Goal: Navigation & Orientation: Find specific page/section

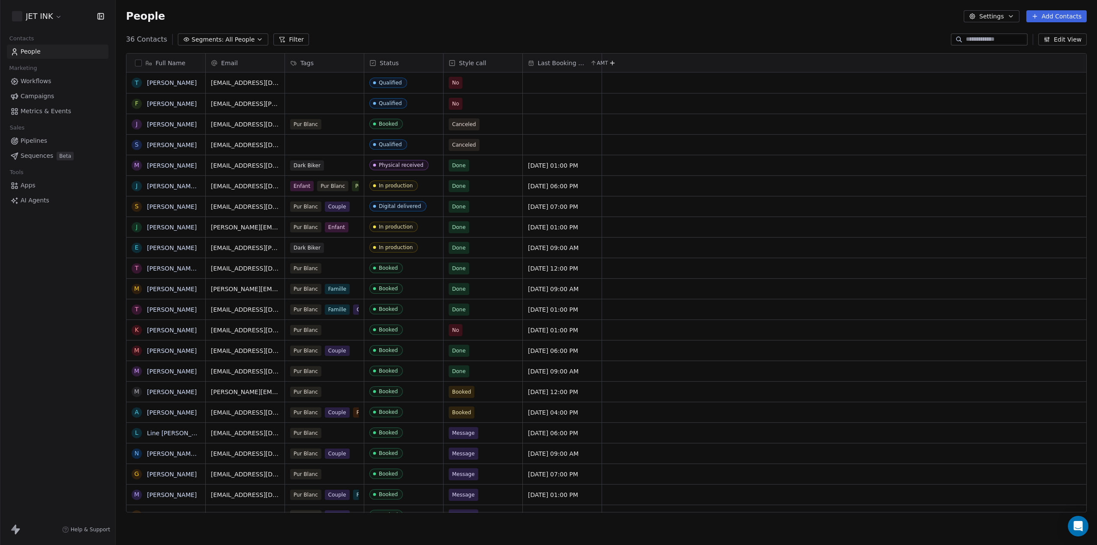
scroll to position [473, 975]
click at [175, 349] on link "[PERSON_NAME]" at bounding box center [172, 350] width 50 height 7
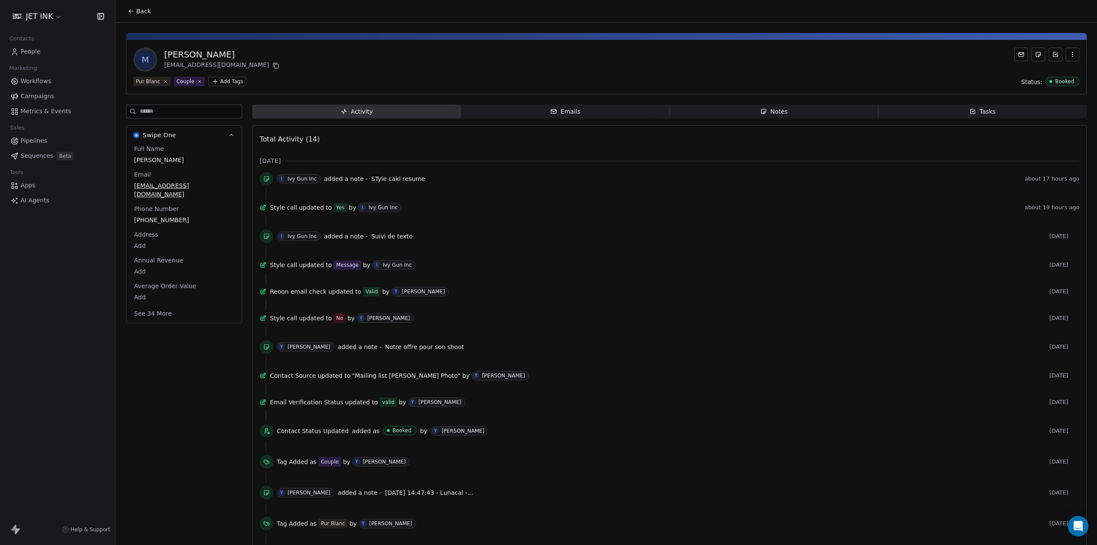
click at [302, 180] on div "Ivy Gun Inc" at bounding box center [302, 179] width 29 height 6
click at [331, 179] on span "added a note -" at bounding box center [346, 178] width 44 height 9
click at [267, 178] on icon at bounding box center [266, 178] width 7 height 7
click at [380, 180] on span "STyle cakl resume" at bounding box center [398, 178] width 54 height 7
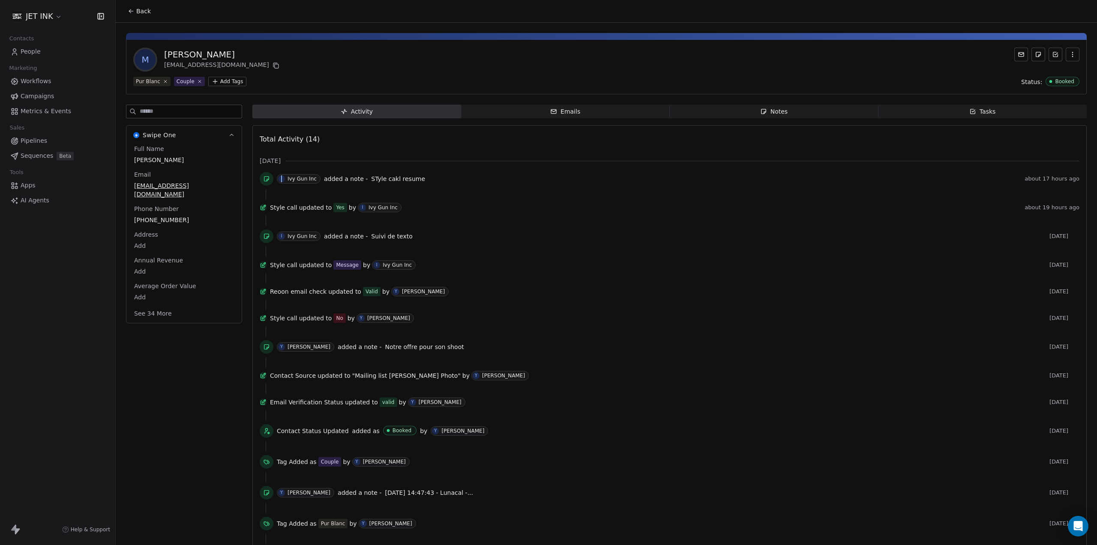
click at [380, 180] on span "STyle cakl resume" at bounding box center [398, 178] width 54 height 7
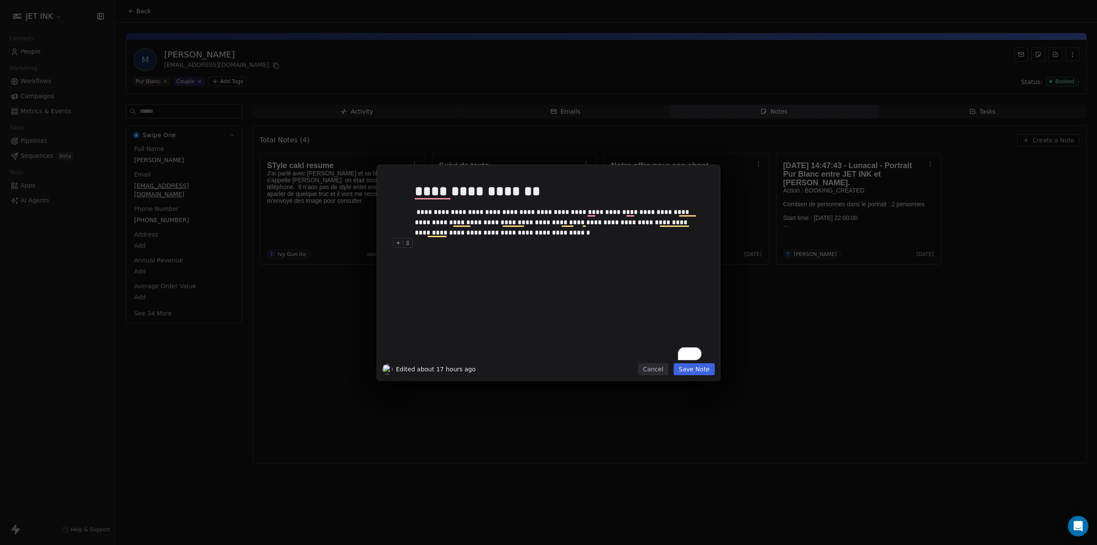
click at [696, 366] on button "Save Note" at bounding box center [694, 369] width 41 height 12
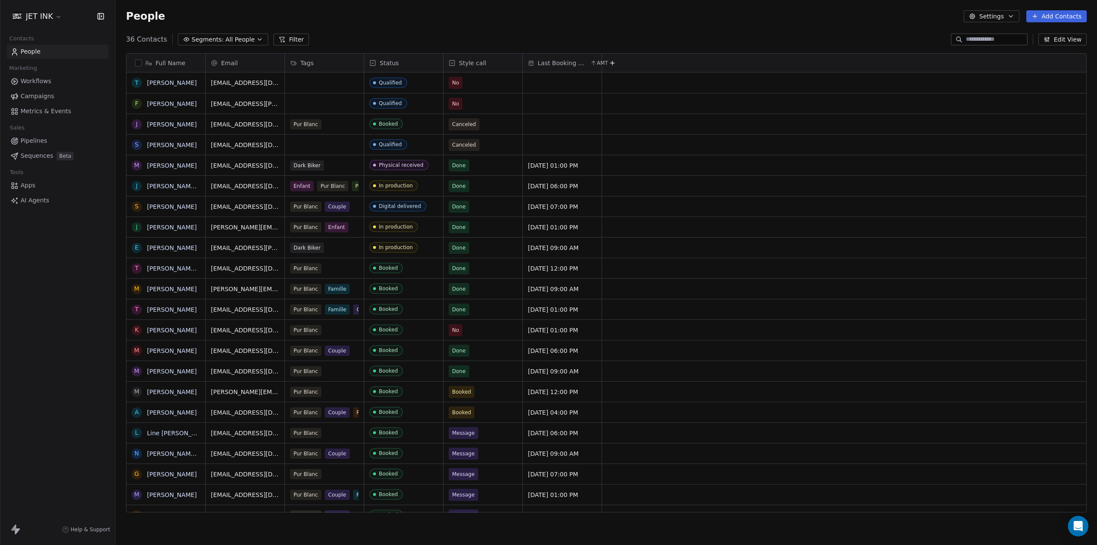
scroll to position [473, 975]
click at [27, 140] on span "Pipelines" at bounding box center [34, 140] width 27 height 9
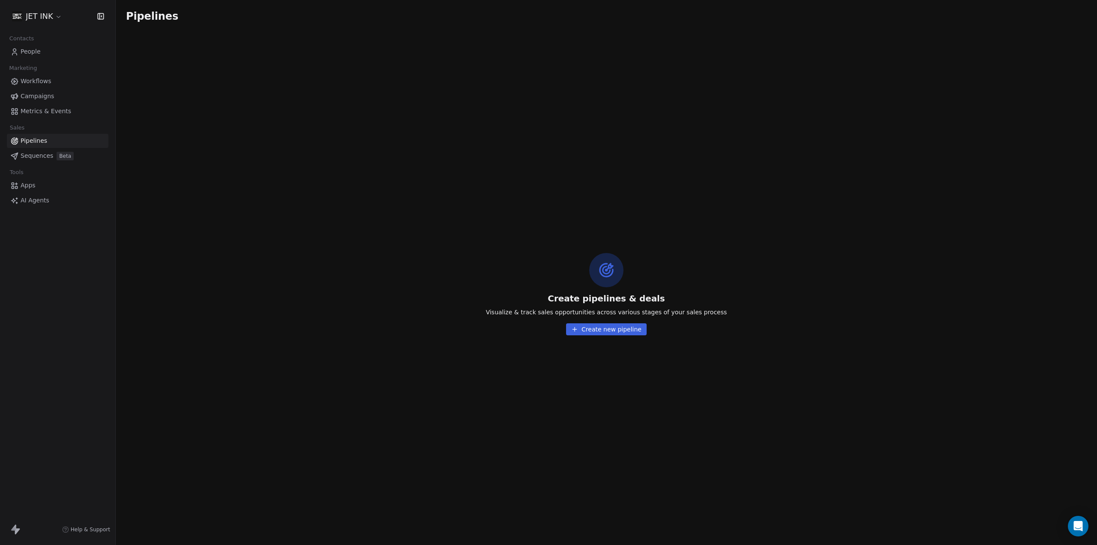
click at [35, 107] on span "Metrics & Events" at bounding box center [46, 111] width 51 height 9
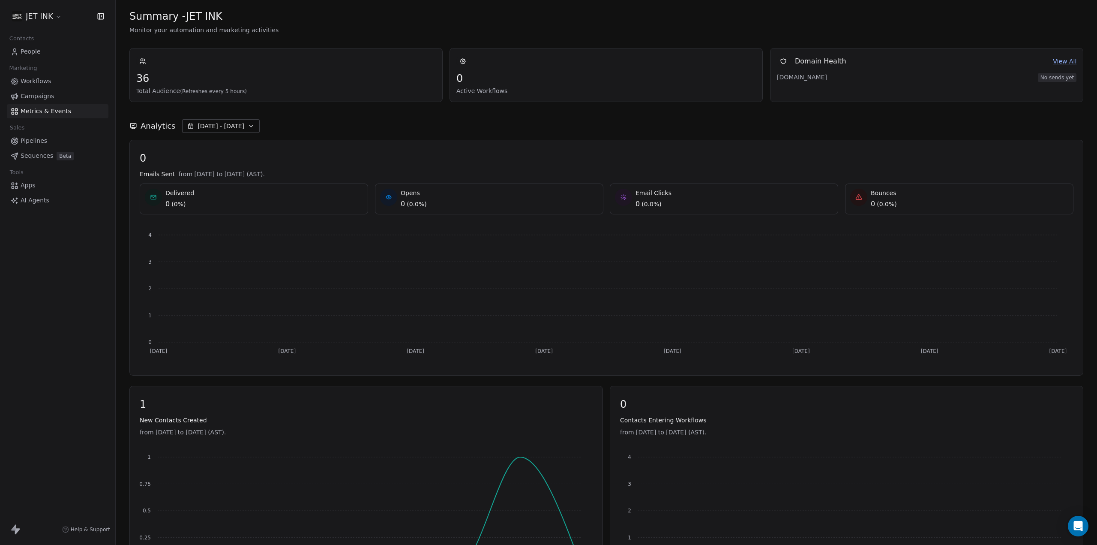
click at [36, 94] on span "Campaigns" at bounding box center [37, 96] width 33 height 9
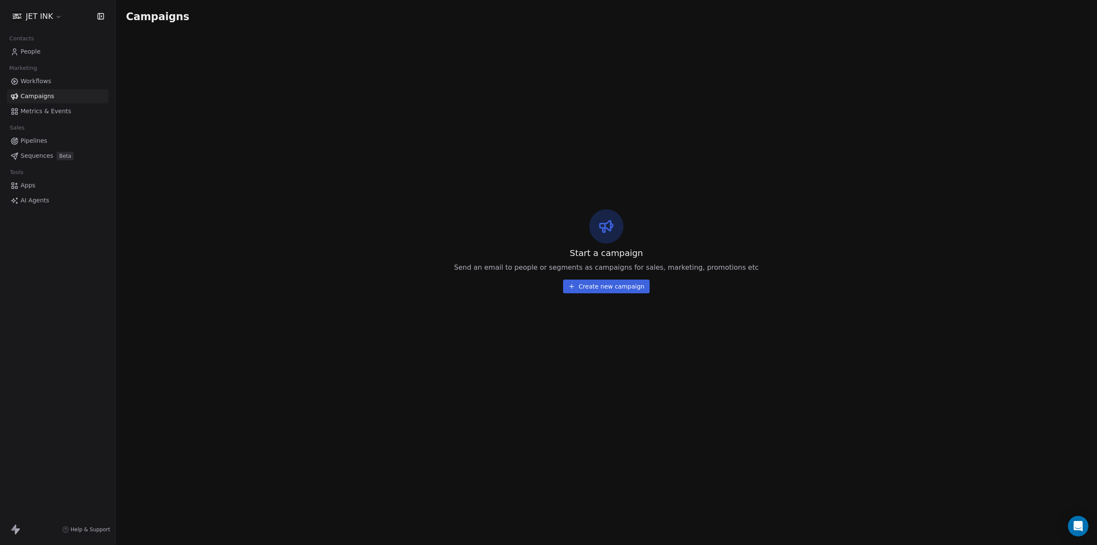
click at [41, 78] on span "Workflows" at bounding box center [36, 81] width 31 height 9
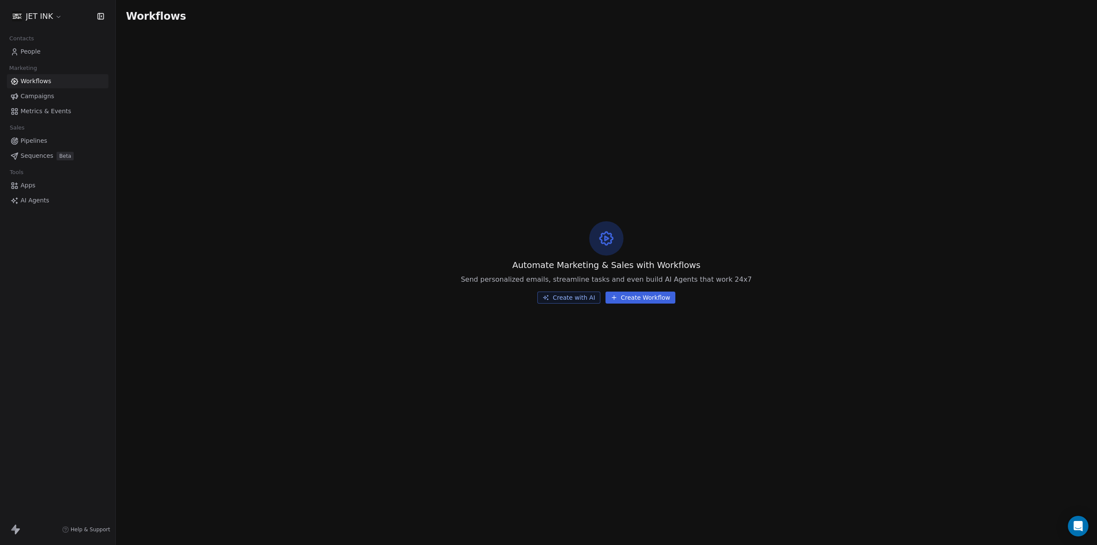
click at [28, 50] on span "People" at bounding box center [31, 51] width 20 height 9
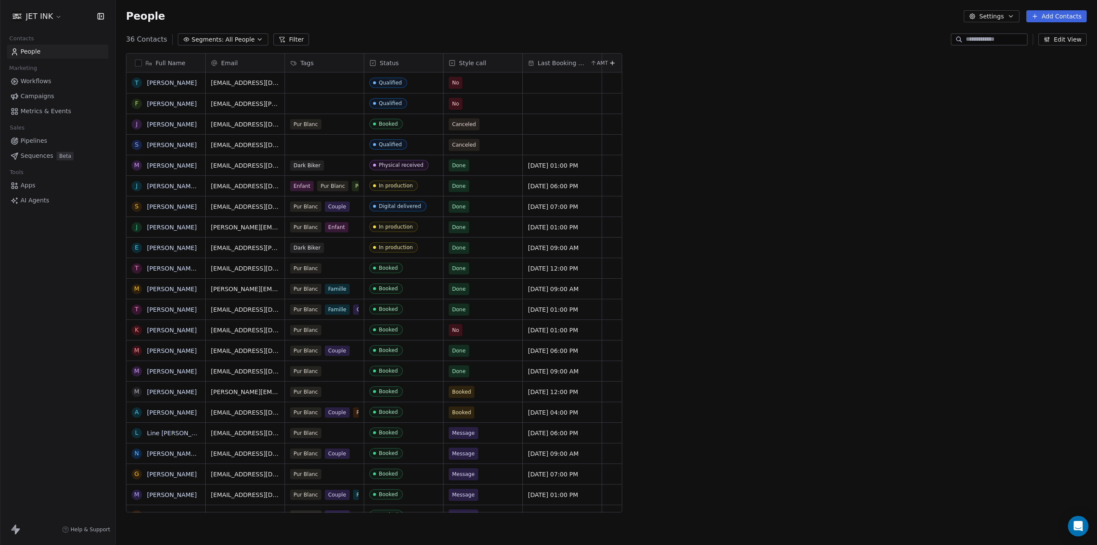
scroll to position [473, 975]
click at [24, 188] on span "Apps" at bounding box center [28, 185] width 15 height 9
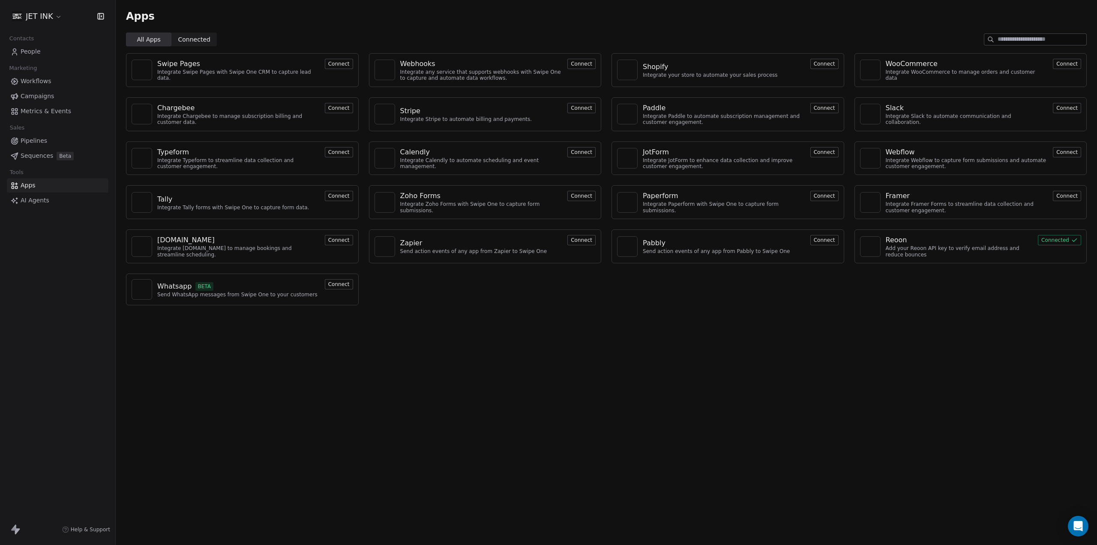
click at [26, 50] on span "People" at bounding box center [31, 51] width 20 height 9
